Goal: Information Seeking & Learning: Find specific fact

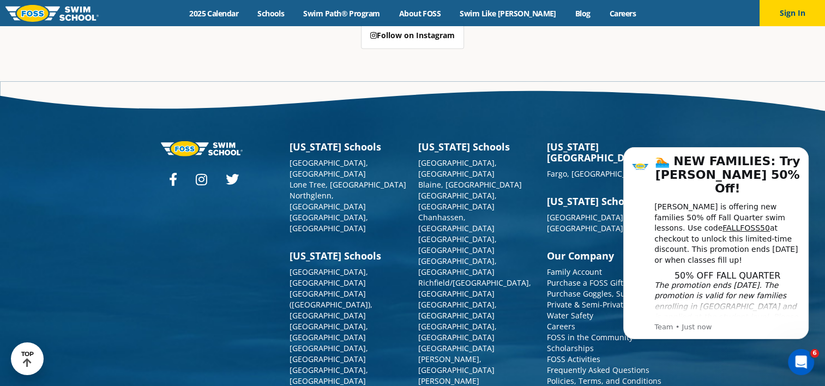
click at [536, 285] on div "Minnesota Schools Apple Valley, MN Blaine, MN Burnsville, MN Chanhassen, MN Map…" at bounding box center [477, 359] width 129 height 436
click at [584, 365] on link "Frequently Asked Questions" at bounding box center [598, 370] width 103 height 10
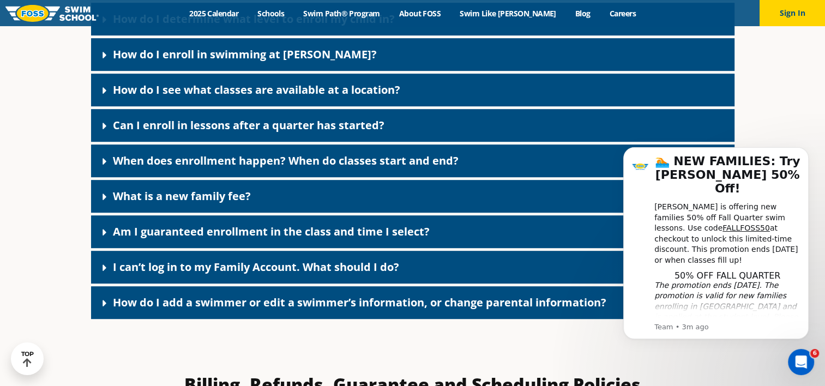
scroll to position [600, 0]
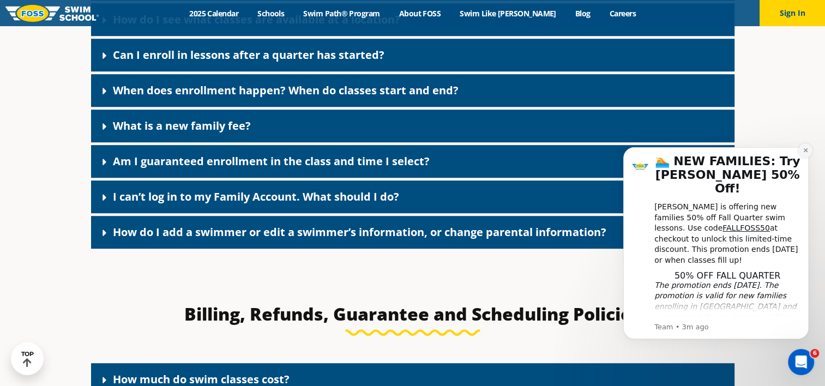
click at [805, 153] on icon "Dismiss notification" at bounding box center [806, 150] width 6 height 6
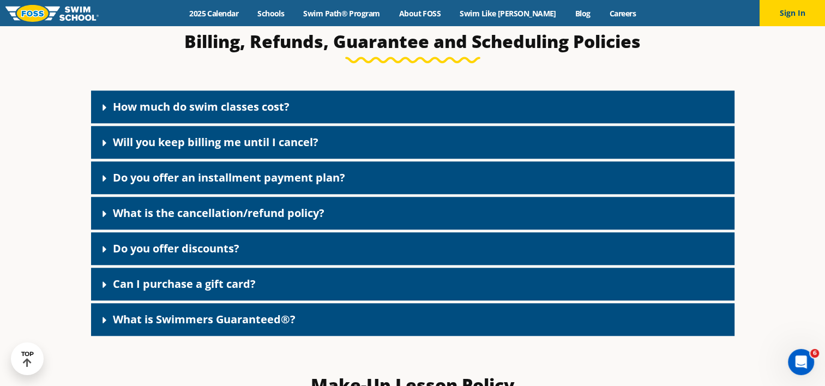
scroll to position [927, 0]
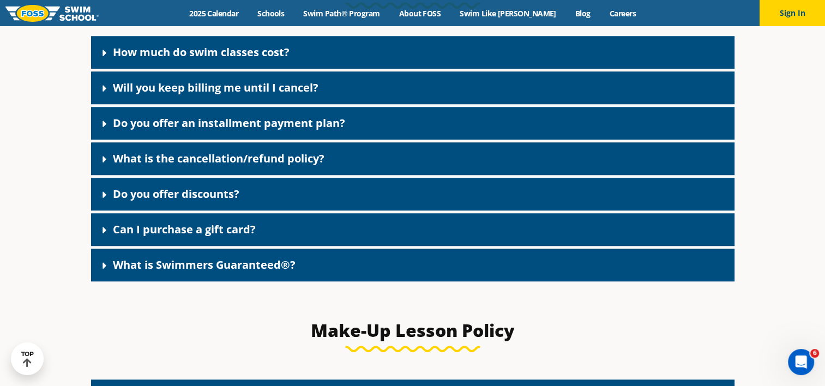
click at [227, 208] on div "Do you offer discounts?" at bounding box center [412, 194] width 643 height 33
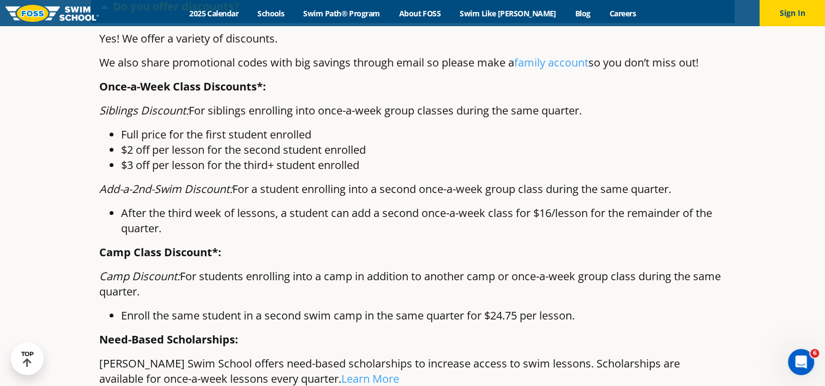
scroll to position [1036, 0]
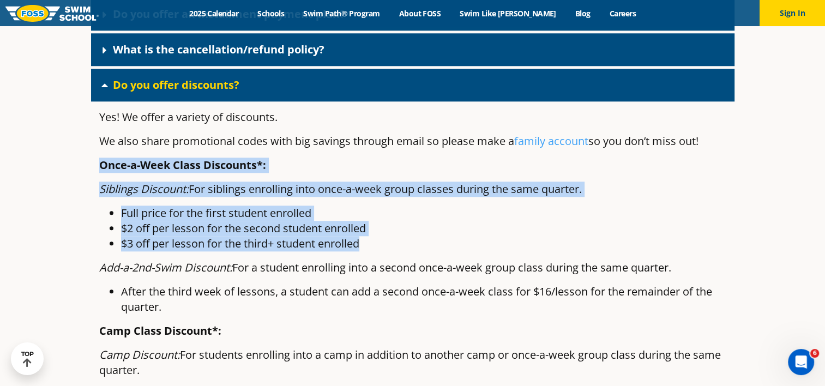
drag, startPoint x: 98, startPoint y: 166, endPoint x: 365, endPoint y: 248, distance: 279.4
click at [365, 248] on div "Yes! We offer a variety of discounts. We also share promotional codes with big …" at bounding box center [412, 313] width 643 height 424
copy div "Once-a-Week Class Discounts*: Siblings Discount: For siblings enrolling into on…"
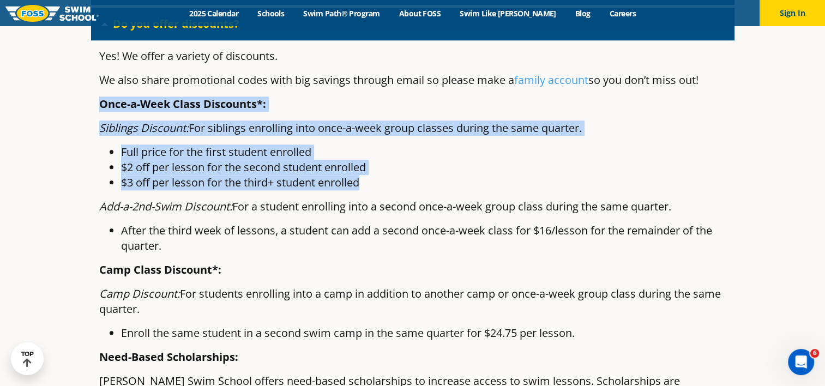
scroll to position [1090, 0]
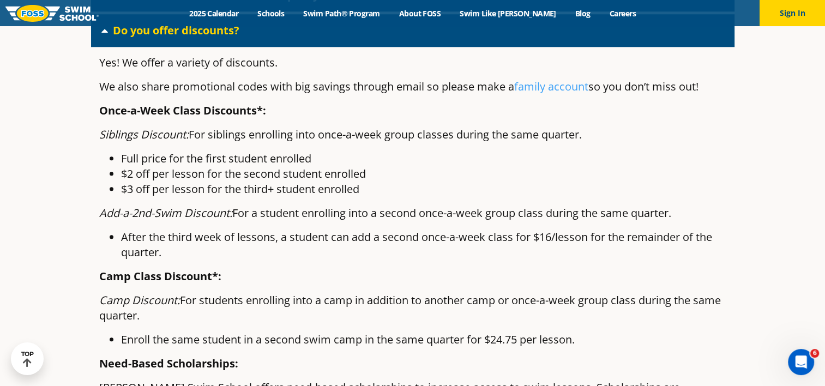
click at [258, 240] on li "After the third week of lessons, a student can add a second once-a-week class f…" at bounding box center [423, 245] width 605 height 31
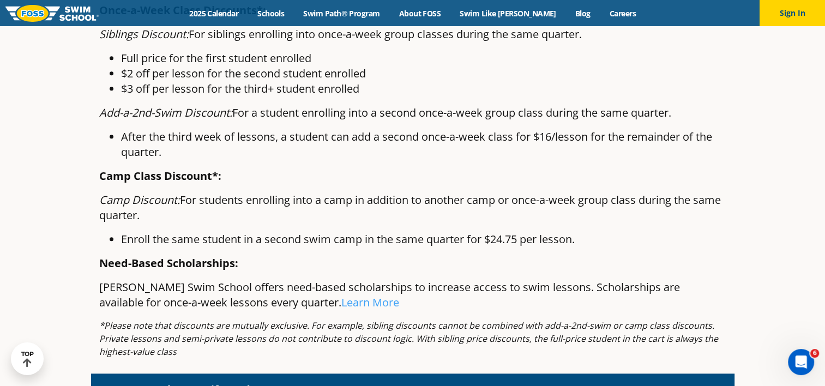
scroll to position [1254, 0]
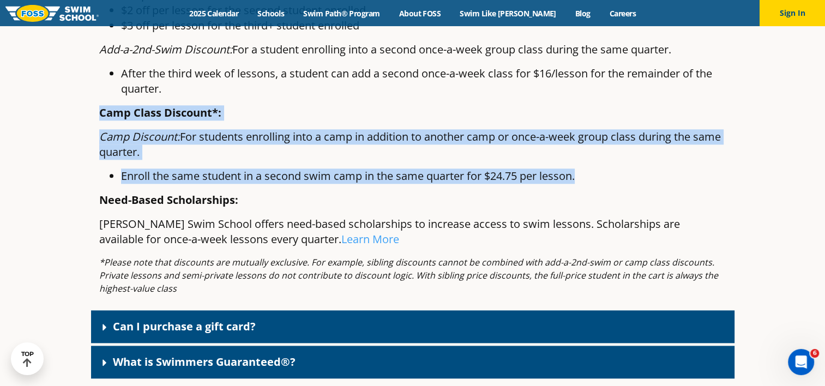
drag, startPoint x: 100, startPoint y: 114, endPoint x: 579, endPoint y: 171, distance: 482.7
click at [579, 171] on div "Yes! We offer a variety of discounts. We also share promotional codes with big …" at bounding box center [412, 95] width 643 height 424
copy div "Camp Class Discount*: Camp Discount: For students enrolling into a camp in addi…"
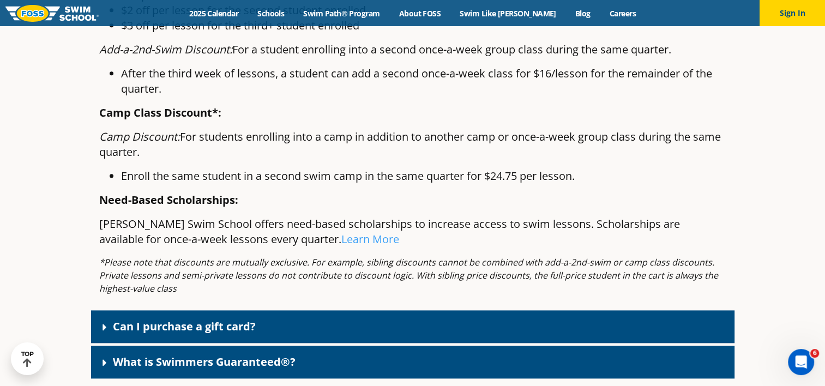
click at [109, 259] on em "*Please note that discounts are mutually exclusive. For example, sibling discou…" at bounding box center [408, 275] width 619 height 38
